Goal: Information Seeking & Learning: Learn about a topic

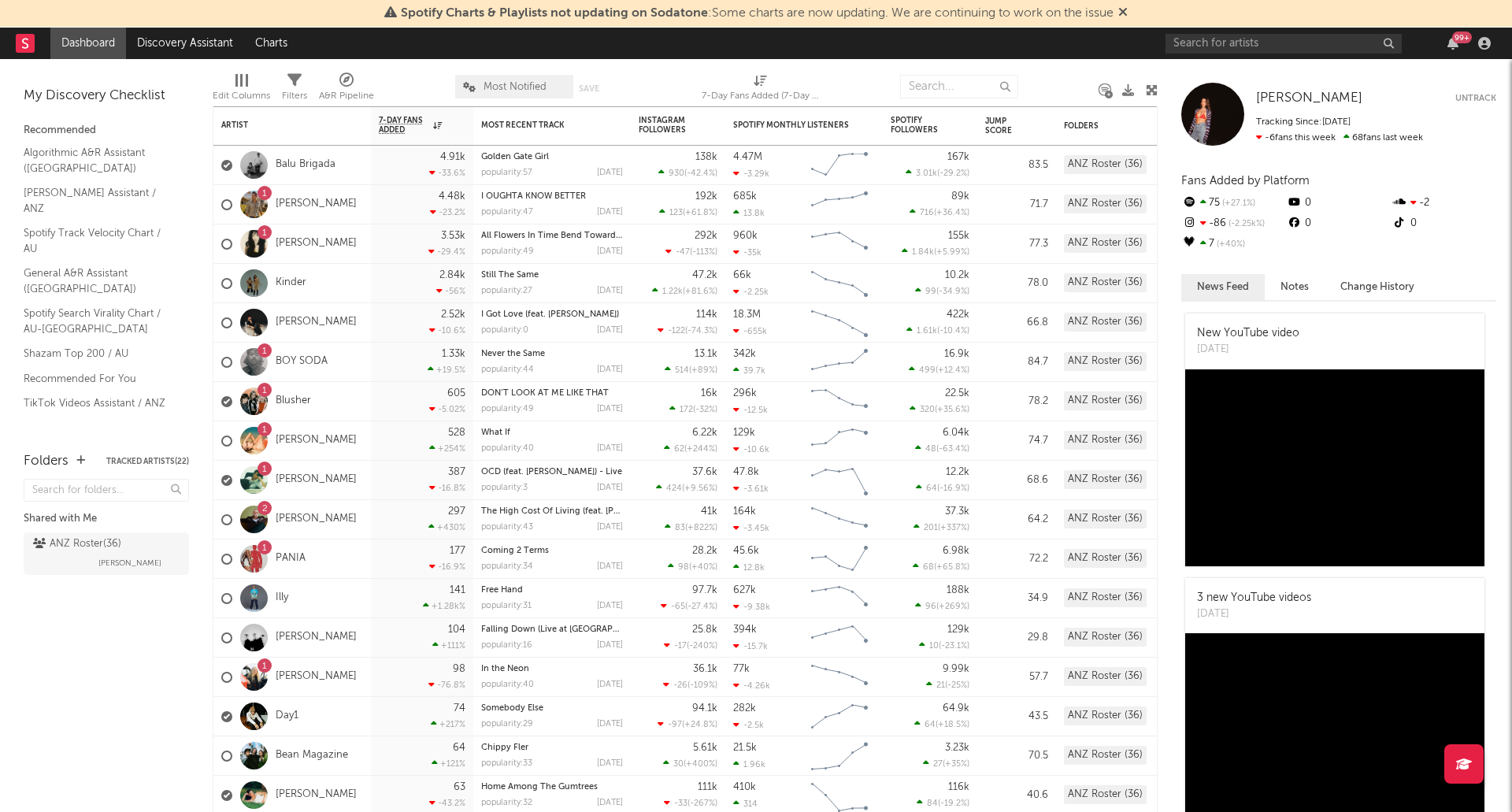
click at [1461, 37] on div "99 +" at bounding box center [1461, 36] width 20 height 12
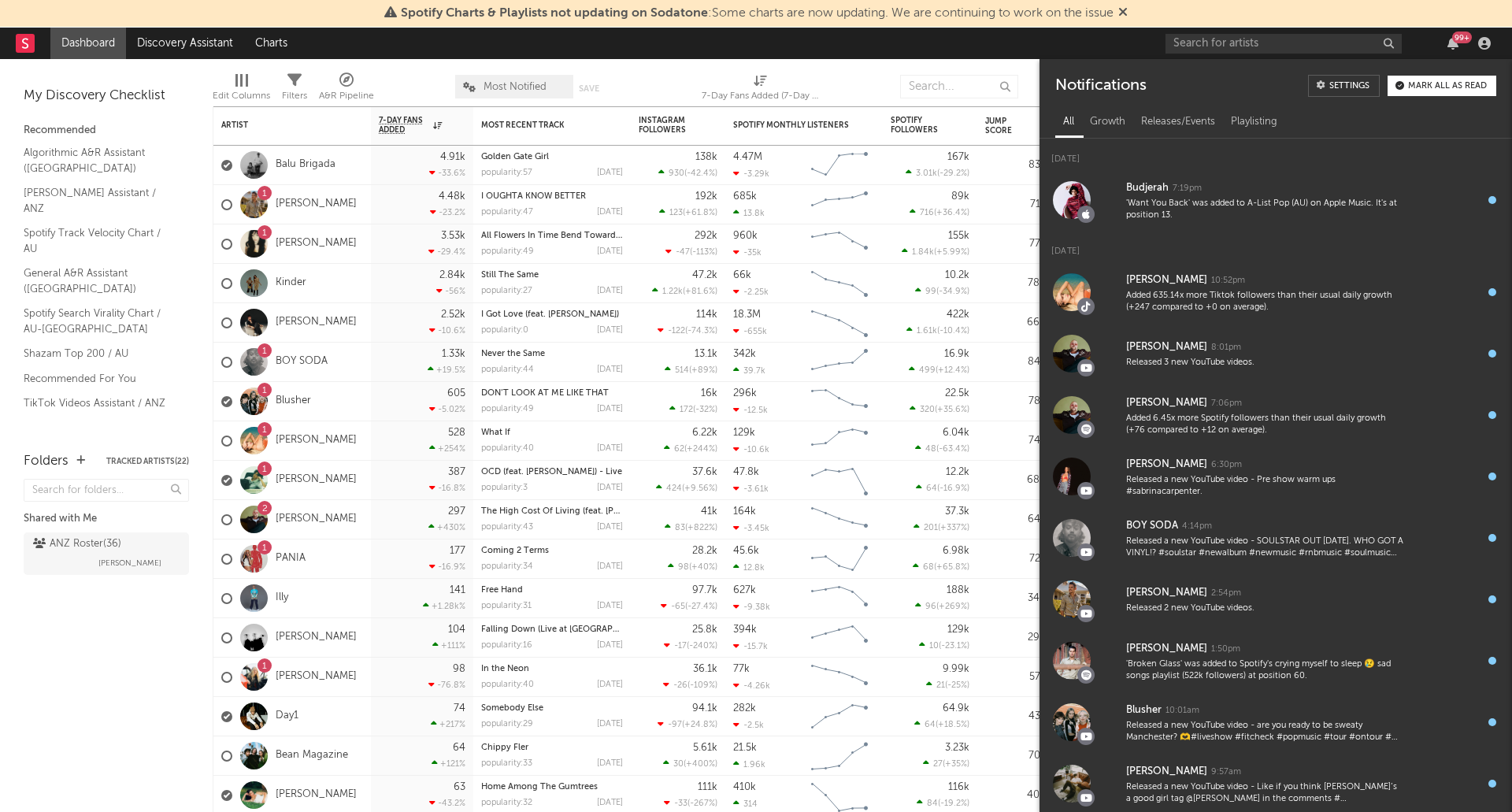
click at [1448, 82] on div "Mark all as read" at bounding box center [1447, 86] width 79 height 9
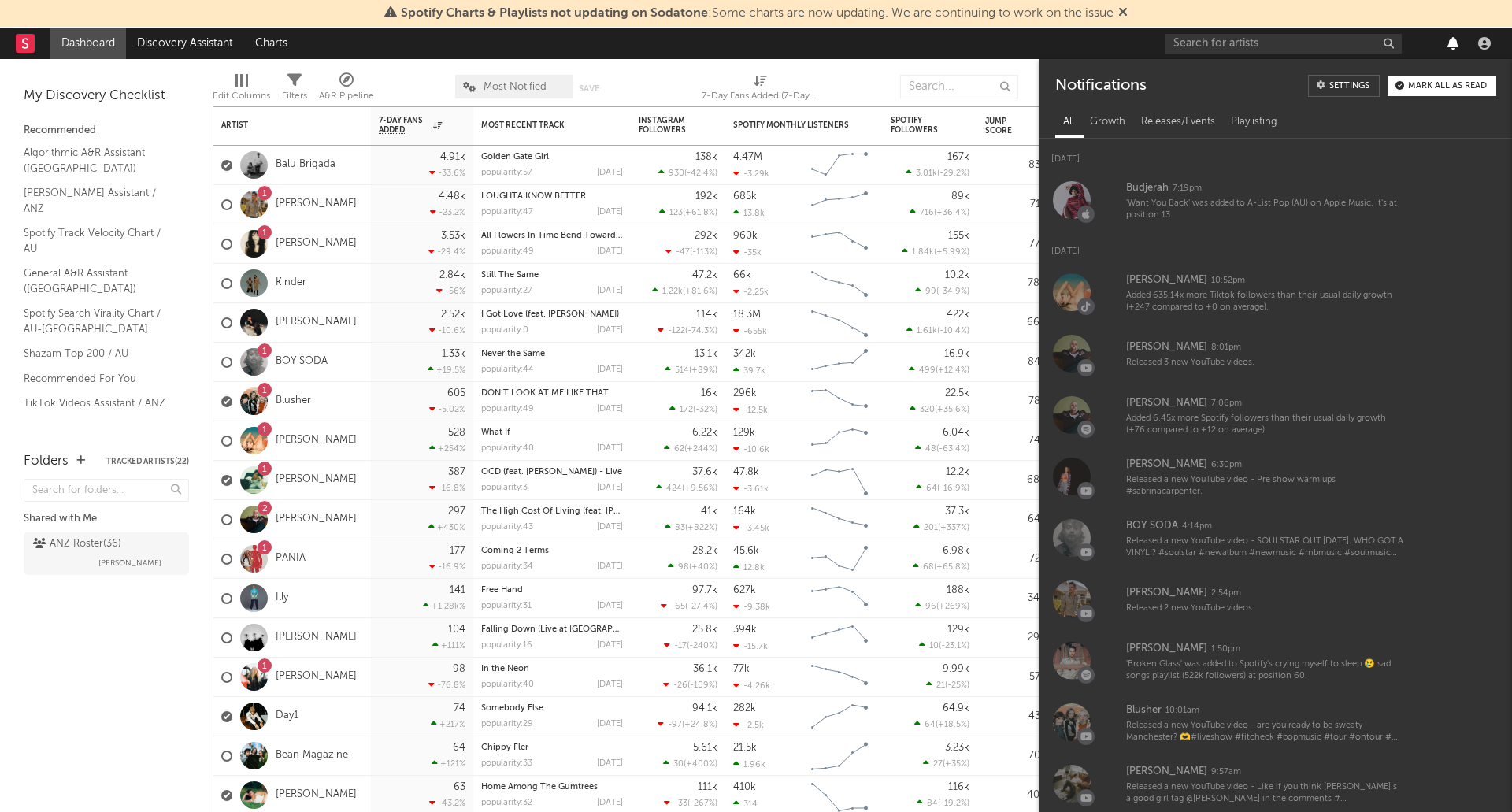
click at [1456, 38] on icon "button" at bounding box center [1452, 44] width 11 height 12
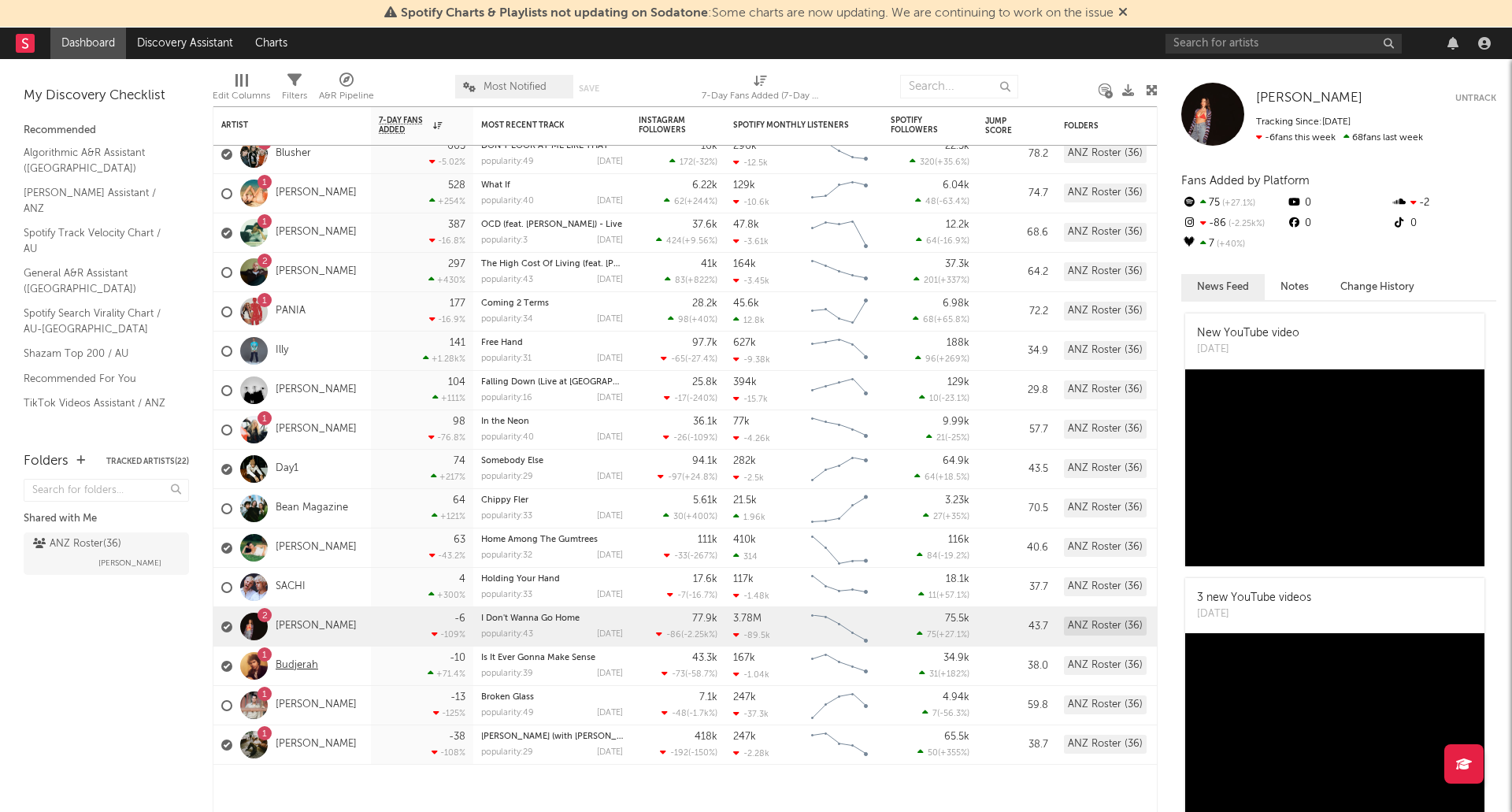
click at [290, 665] on link "Budjerah" at bounding box center [297, 665] width 43 height 13
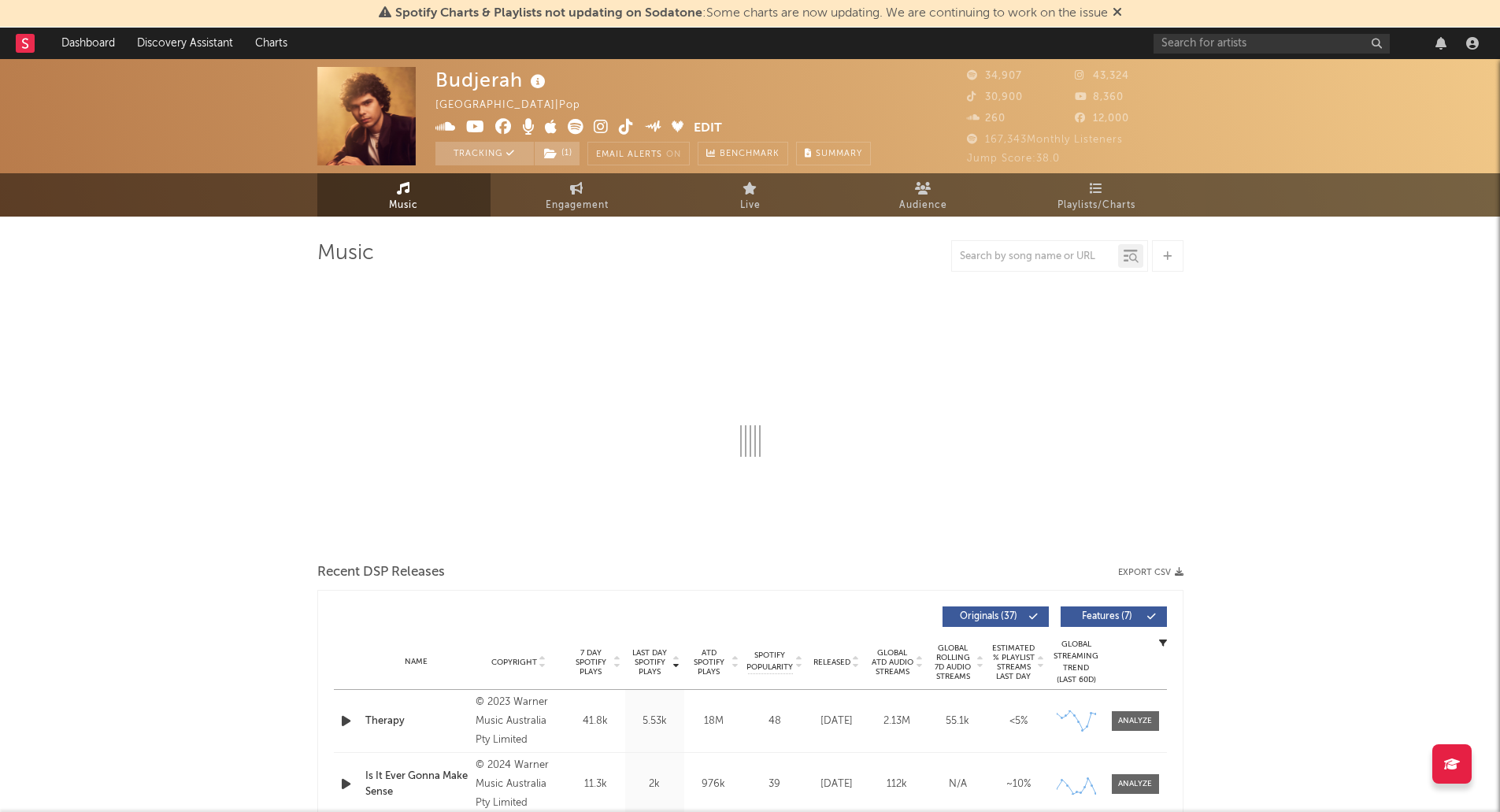
select select "6m"
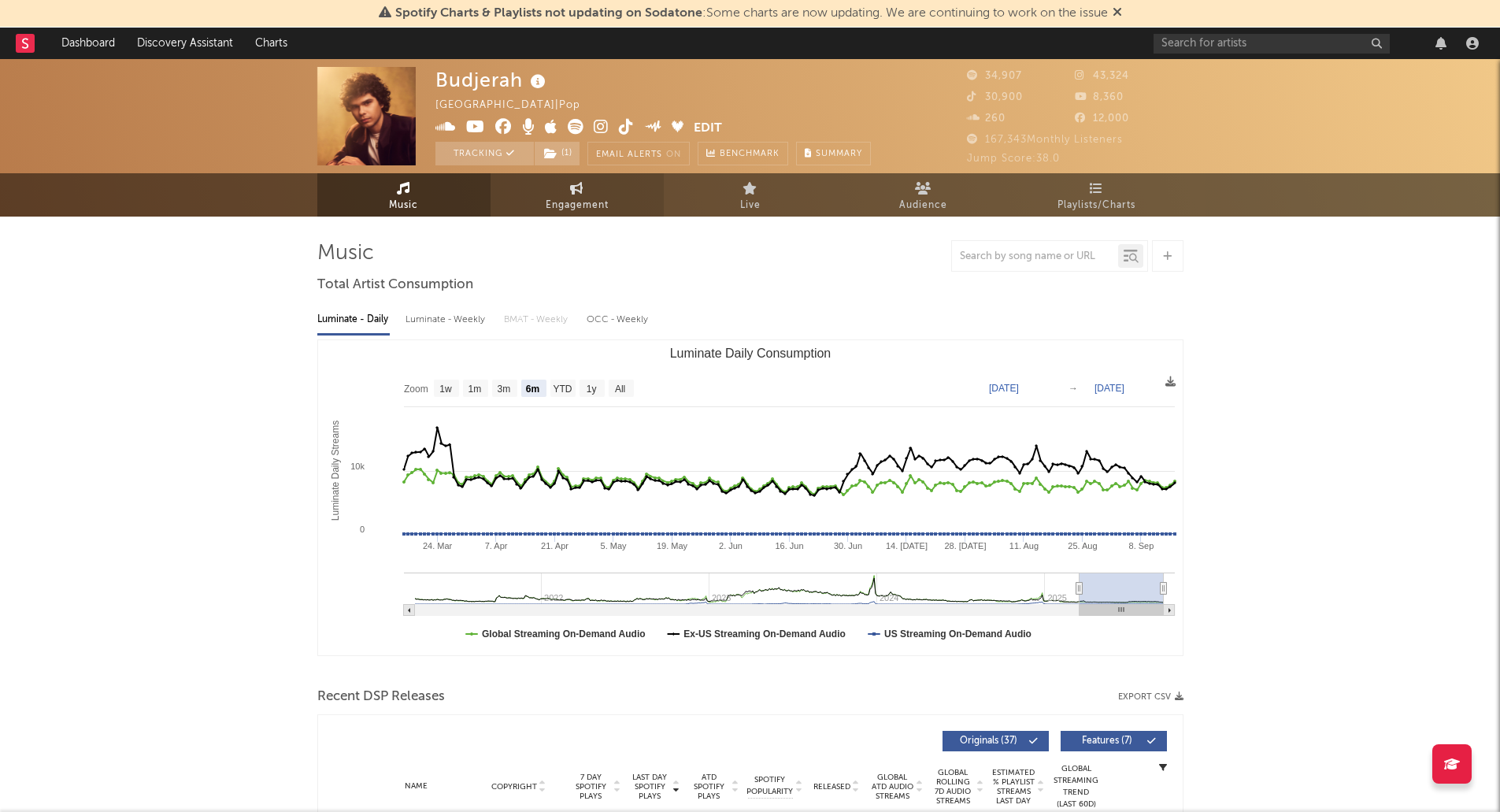
click at [629, 211] on link "Engagement" at bounding box center [577, 195] width 173 height 44
select select "1w"
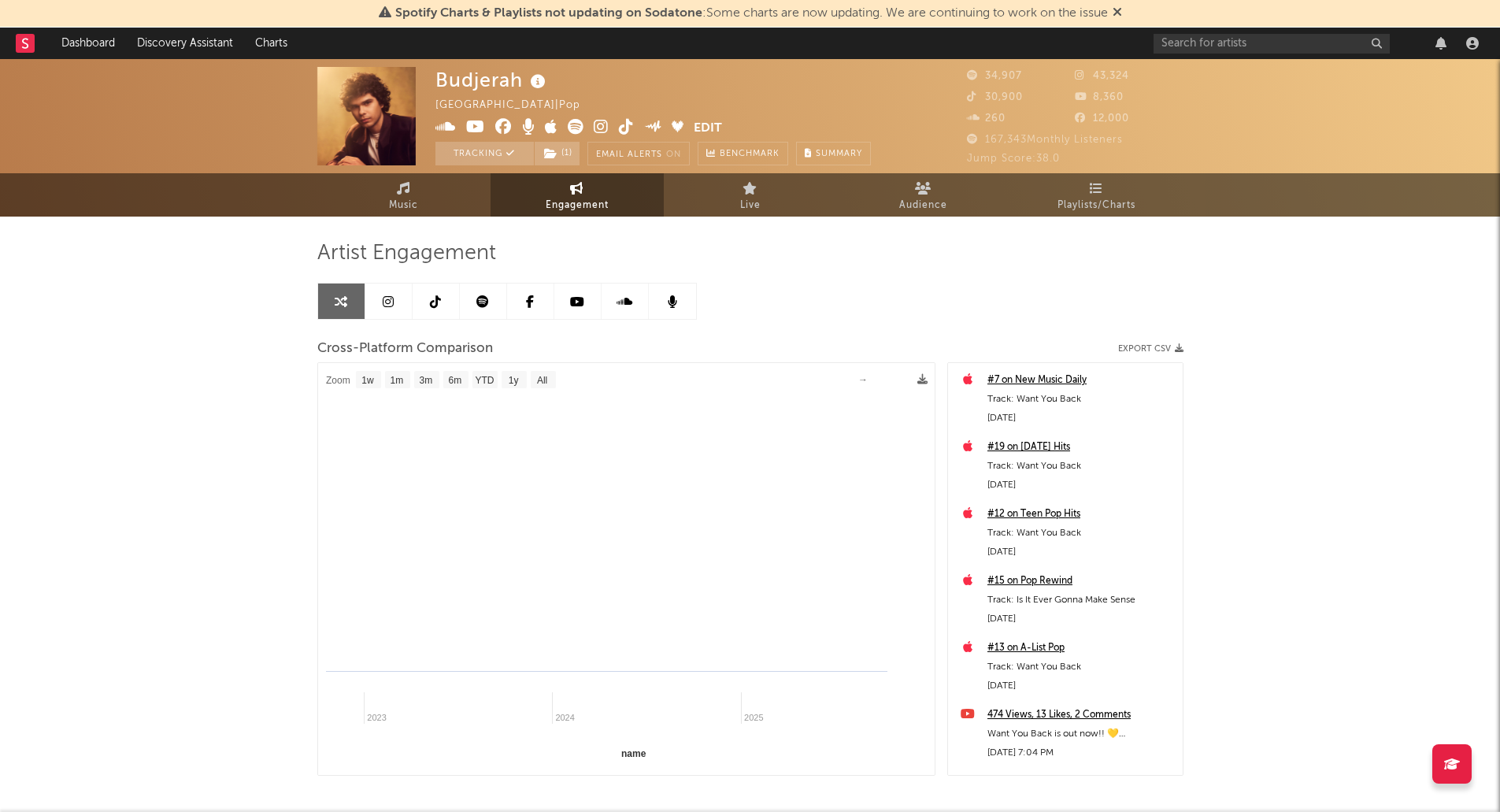
select select "1m"
